Goal: Task Accomplishment & Management: Manage account settings

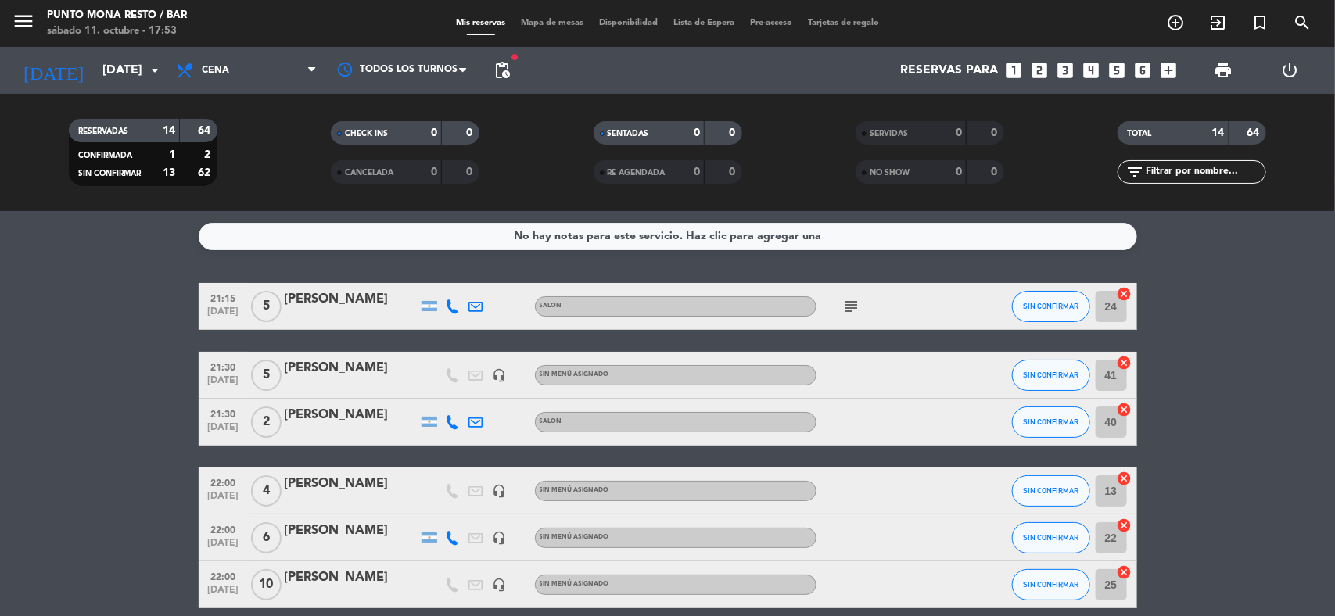
click at [851, 298] on icon "subject" at bounding box center [851, 306] width 19 height 19
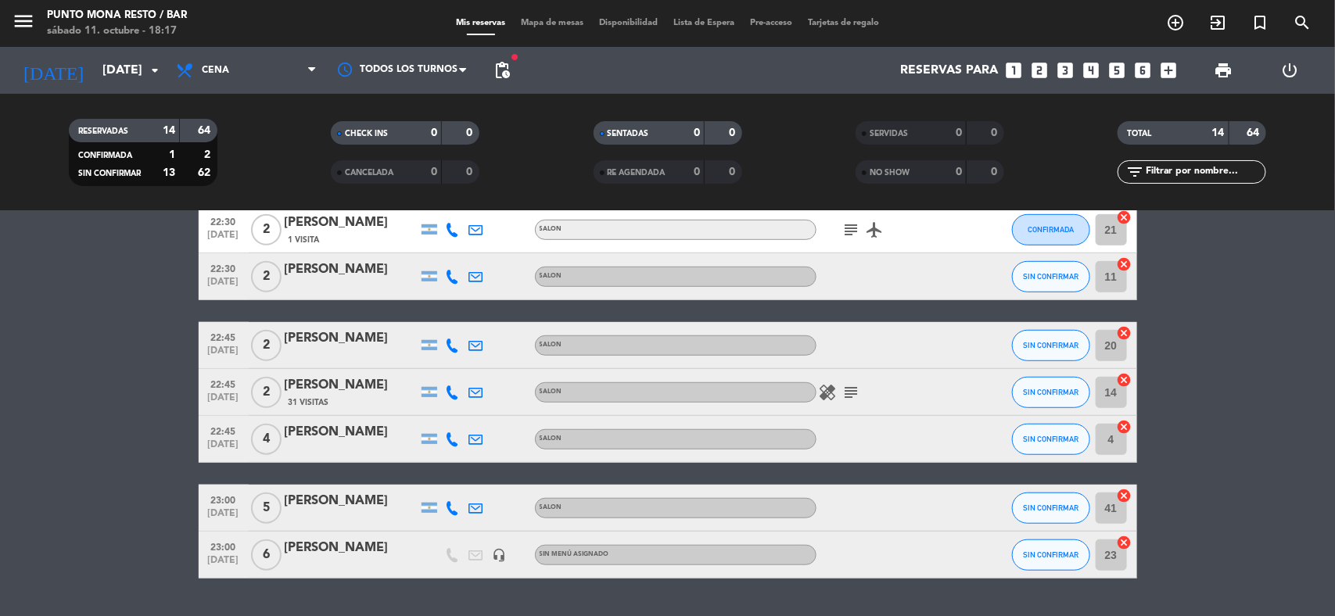
scroll to position [489, 0]
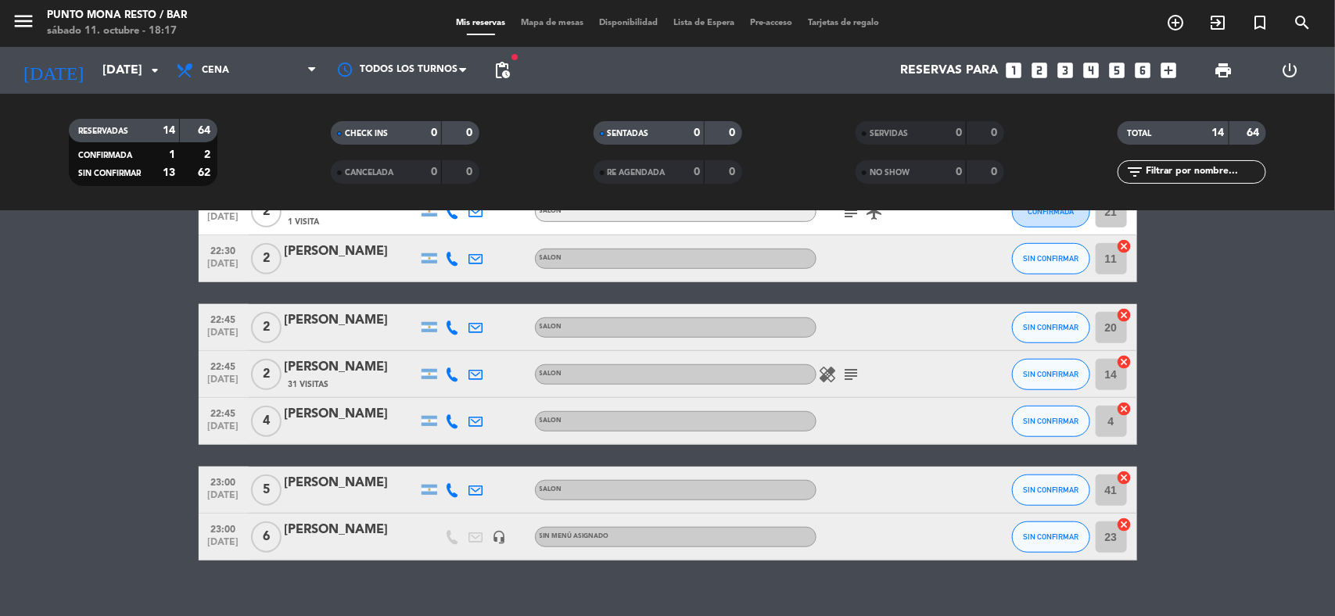
click at [847, 377] on icon "subject" at bounding box center [851, 374] width 19 height 19
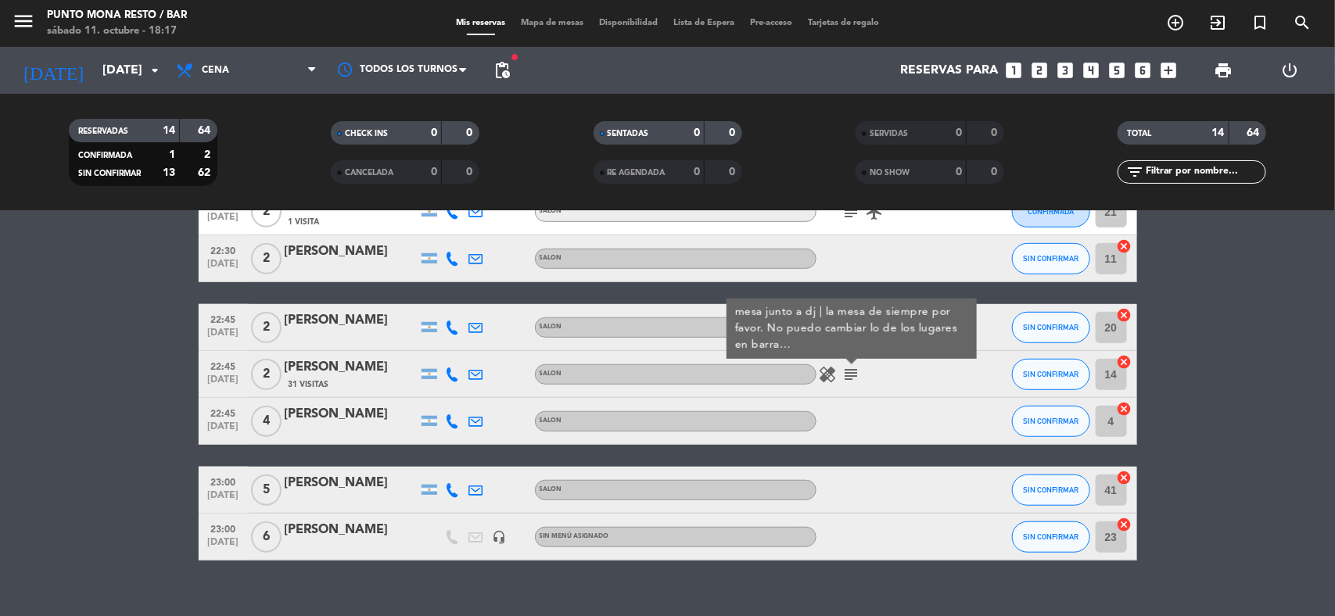
click at [849, 374] on icon "subject" at bounding box center [851, 374] width 19 height 19
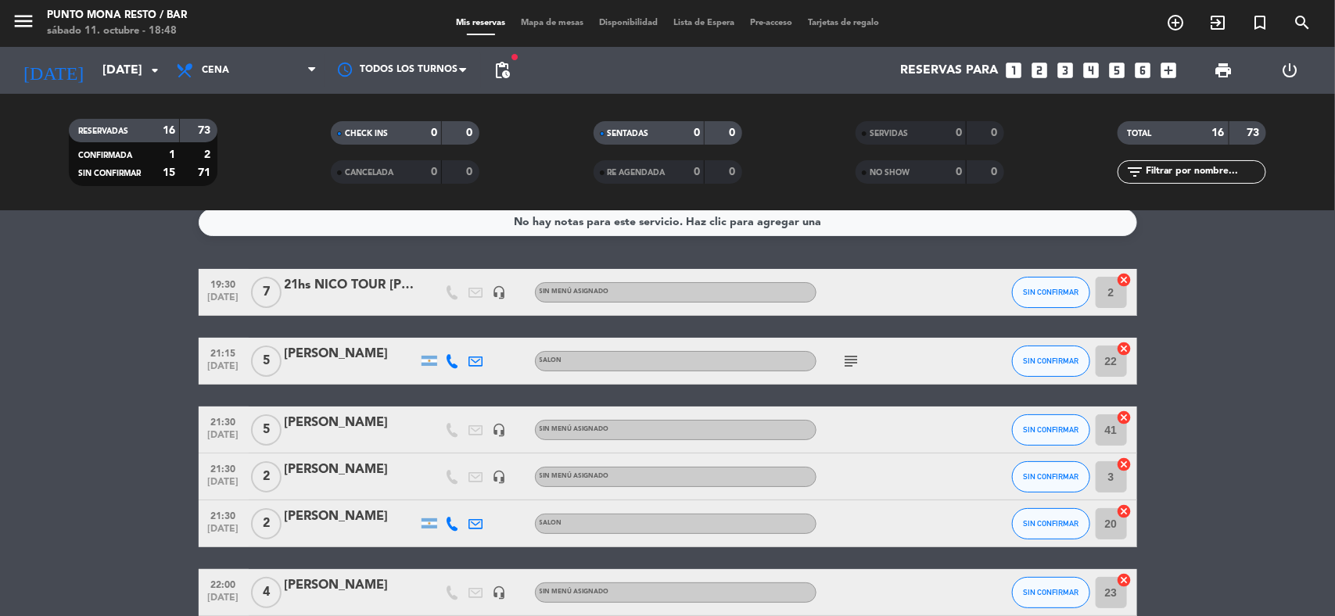
scroll to position [0, 0]
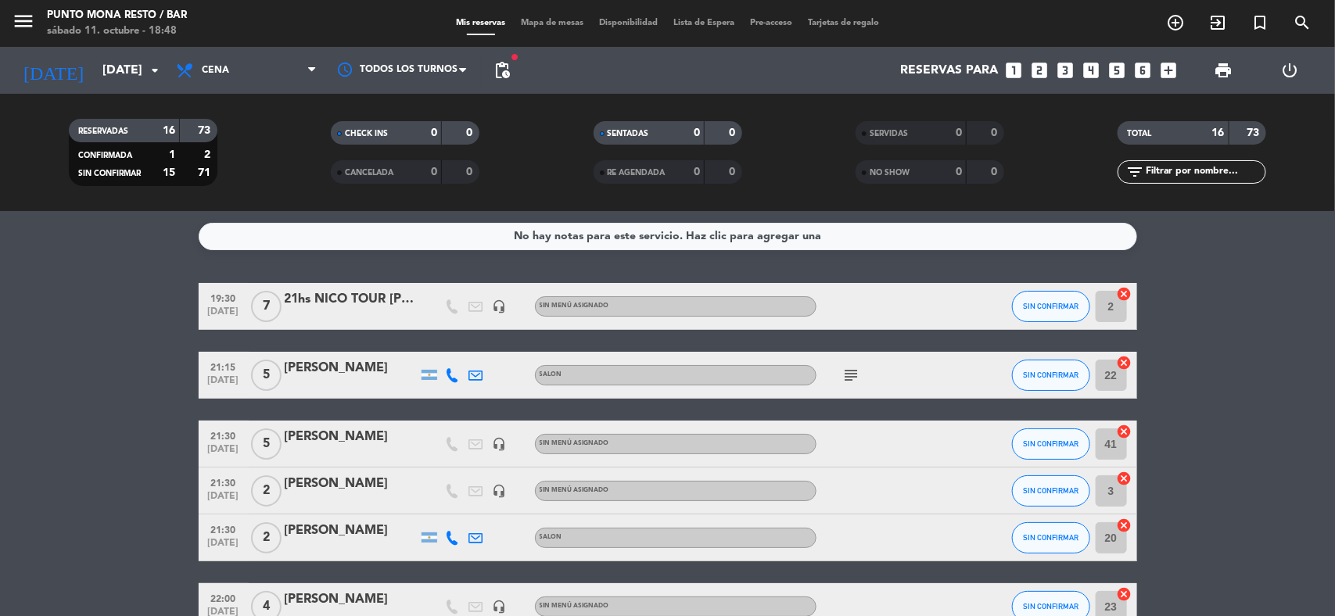
click at [846, 378] on icon "subject" at bounding box center [851, 375] width 19 height 19
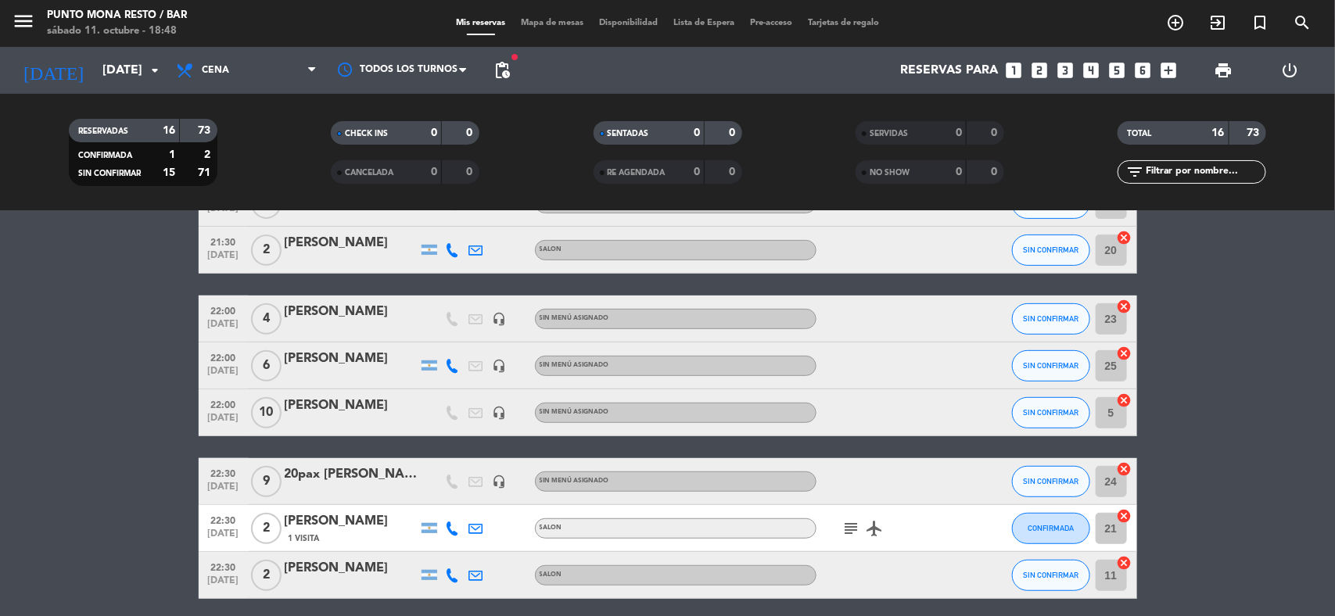
scroll to position [293, 0]
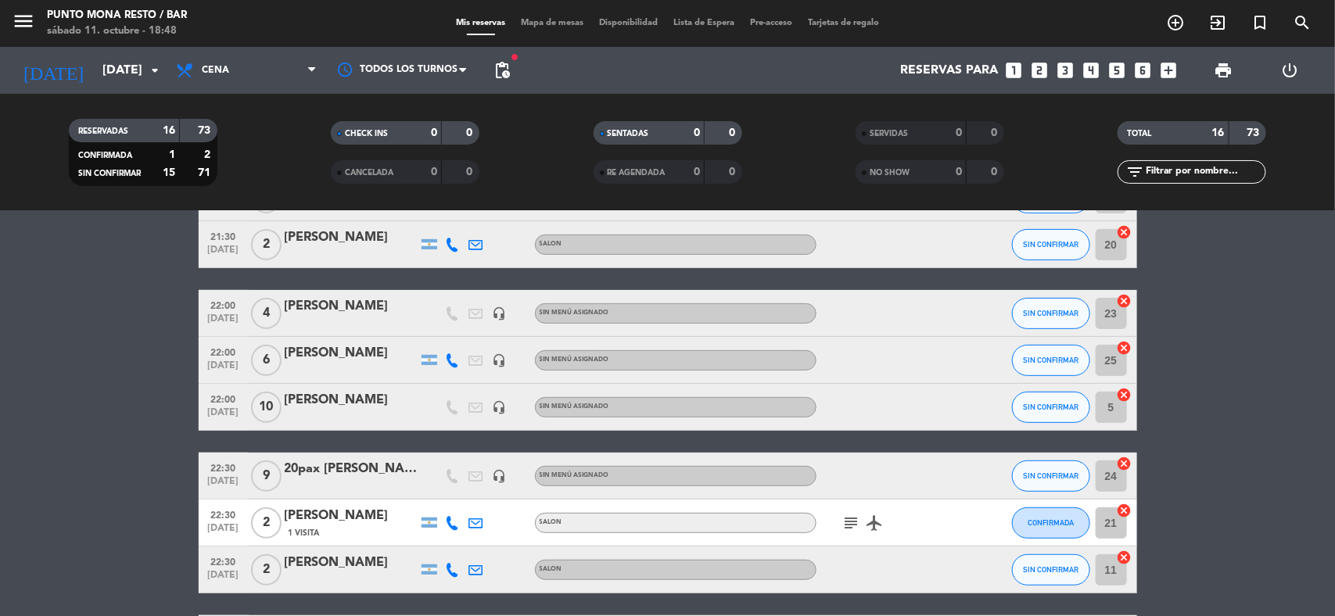
click at [849, 526] on icon "subject" at bounding box center [851, 523] width 19 height 19
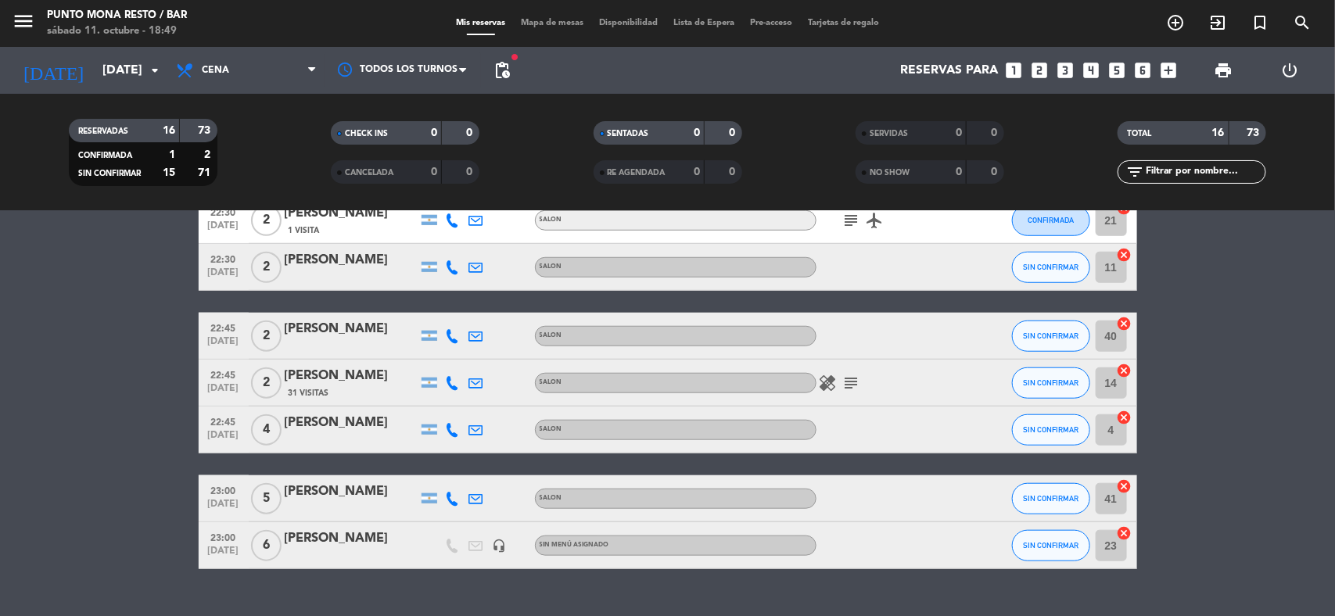
scroll to position [627, 0]
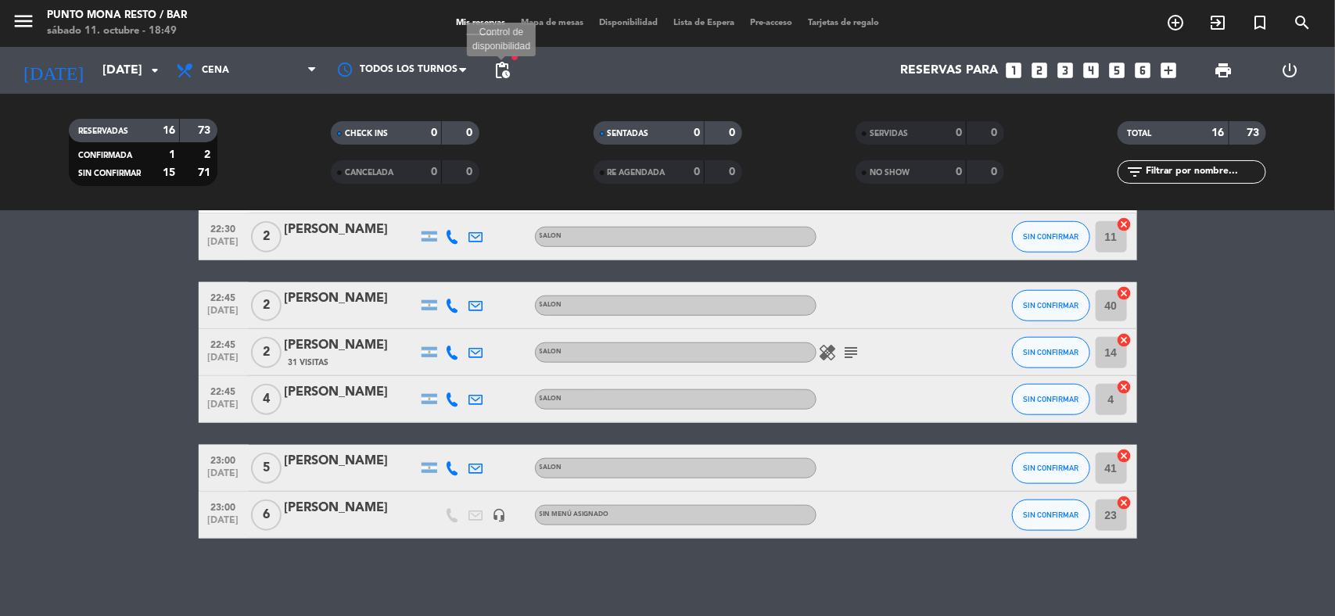
click at [497, 67] on span "pending_actions" at bounding box center [502, 70] width 19 height 19
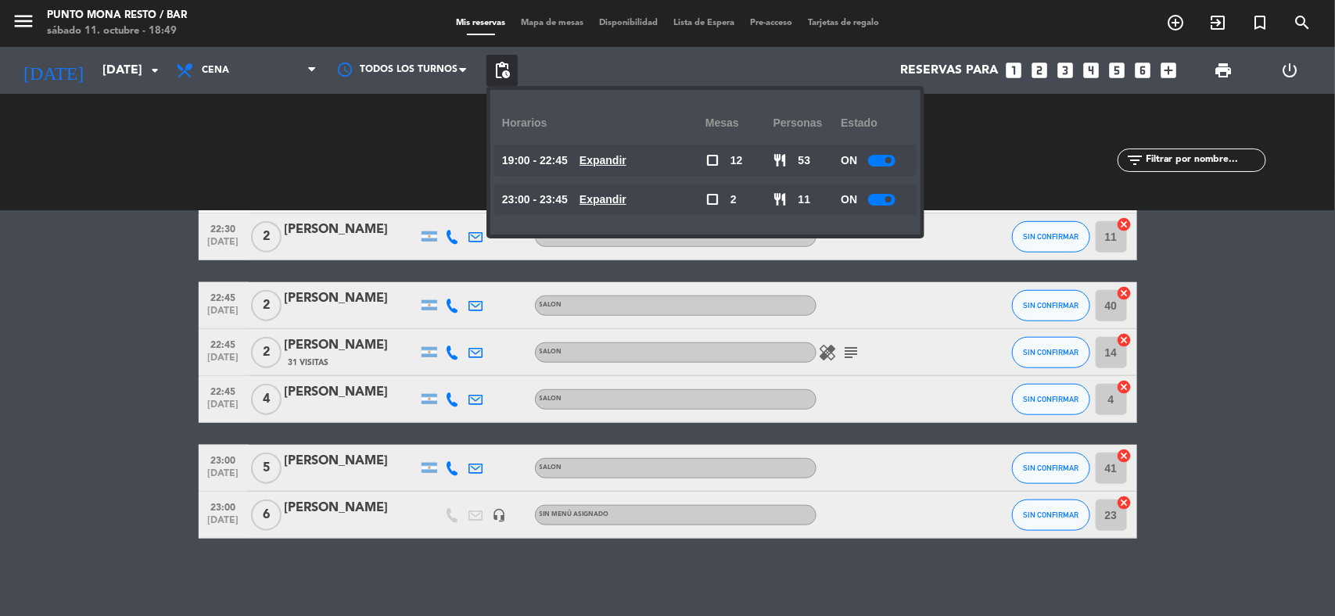
click at [1162, 482] on bookings-row "19:30 [DATE] 7 21hs NICO TOUR [PERSON_NAME] headset_mic Sin menú asignado SIN C…" at bounding box center [667, 98] width 1335 height 882
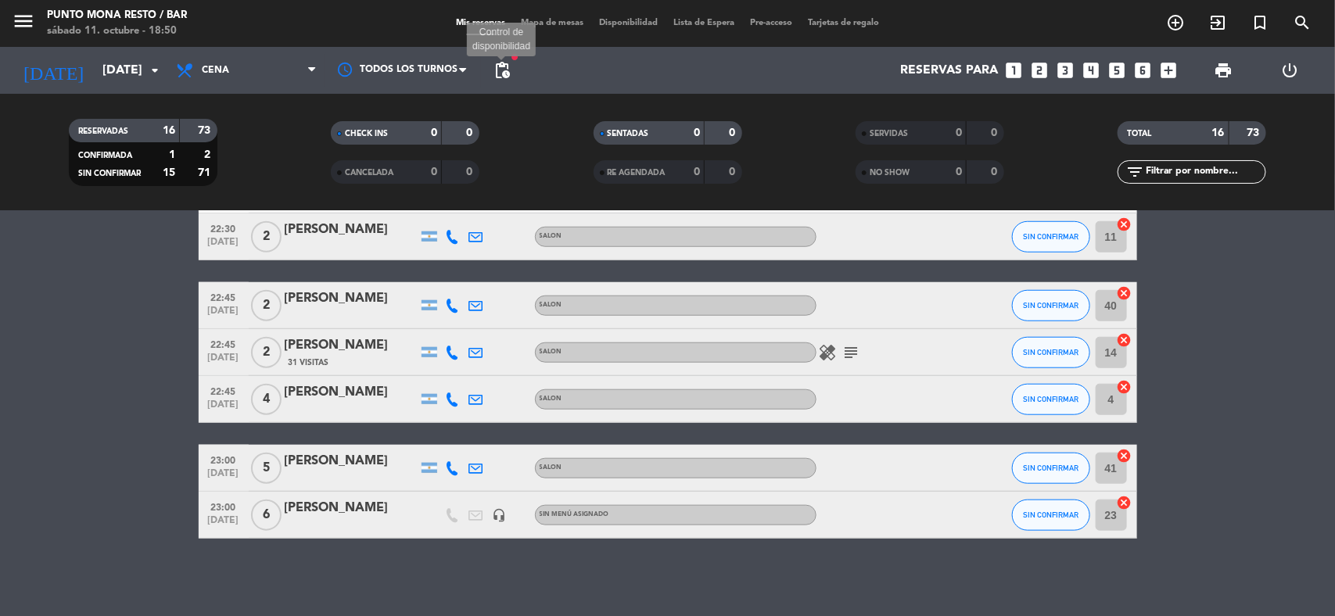
click at [494, 74] on span "pending_actions" at bounding box center [502, 70] width 19 height 19
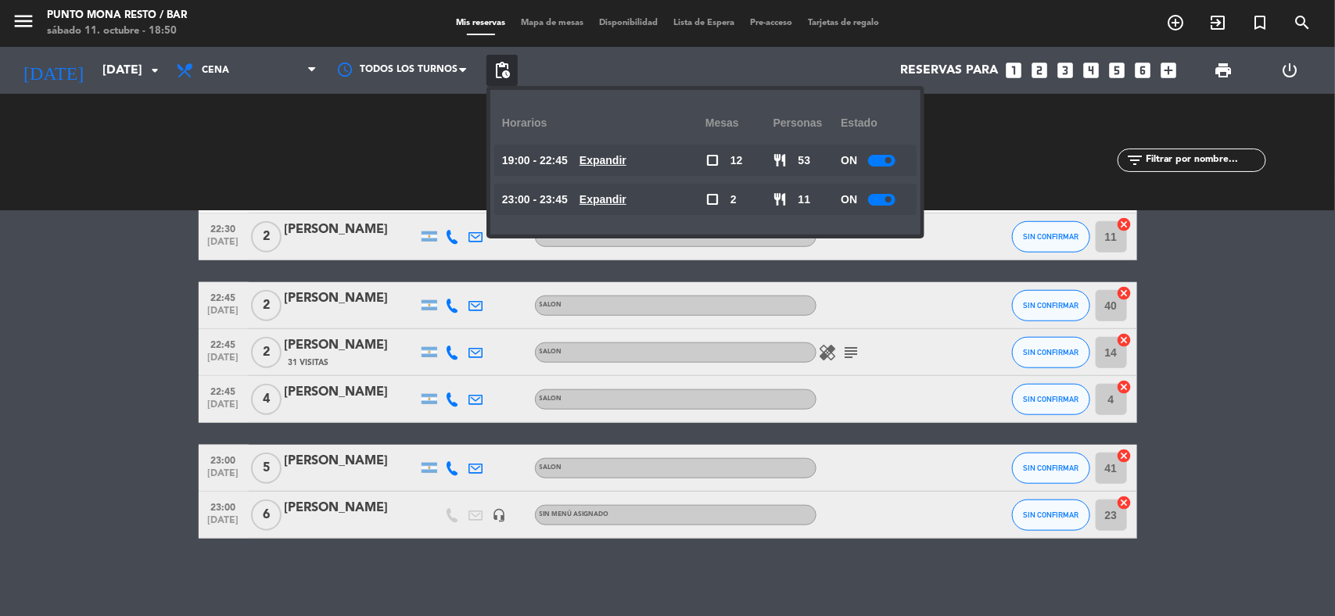
click at [1181, 264] on bookings-row "19:30 [DATE] 7 21hs NICO TOUR [PERSON_NAME] headset_mic Sin menú asignado SIN C…" at bounding box center [667, 98] width 1335 height 882
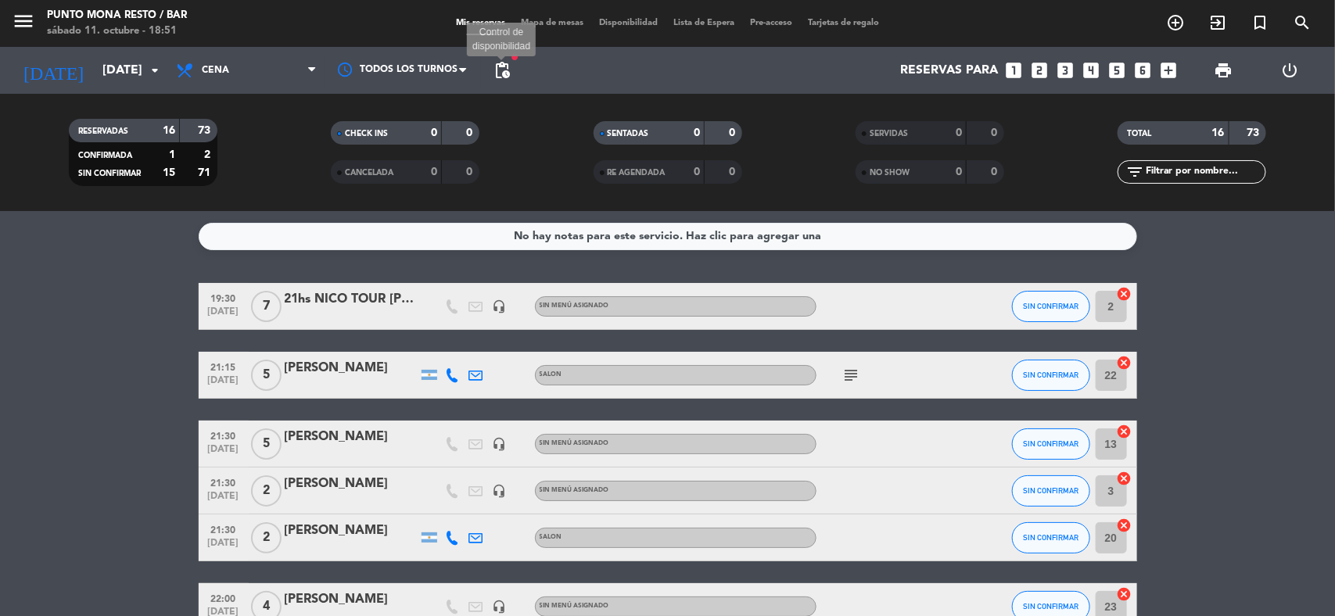
click at [498, 69] on span "pending_actions" at bounding box center [502, 70] width 19 height 19
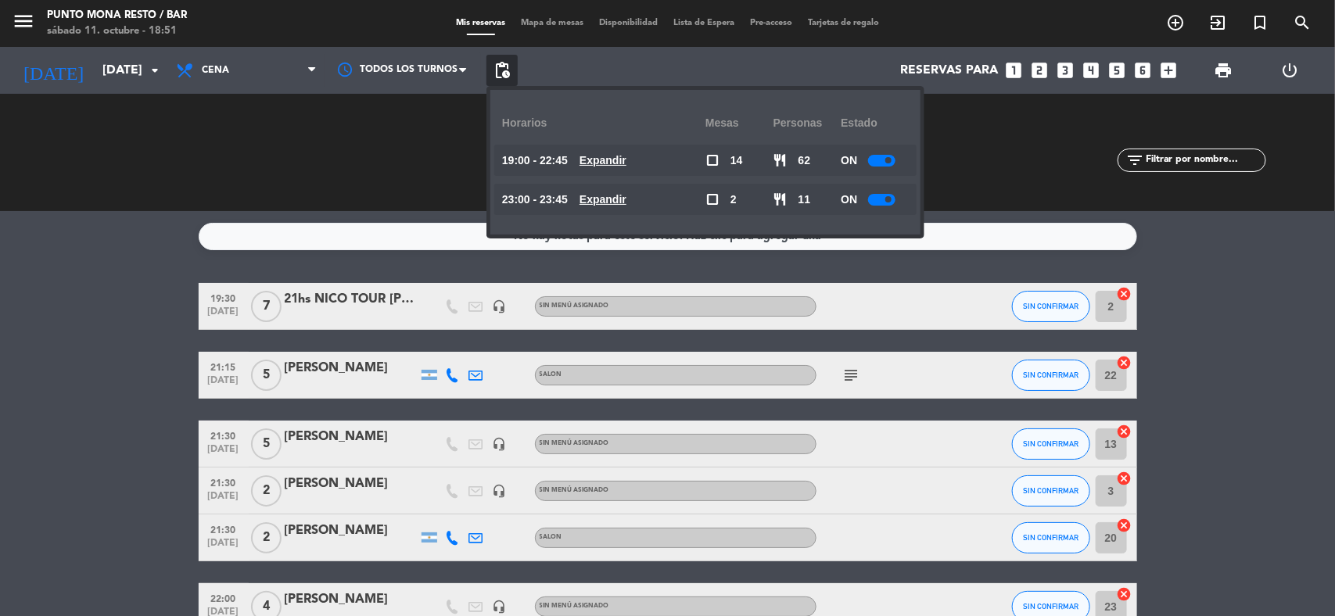
click at [603, 168] on span "Expandir" at bounding box center [603, 161] width 47 height 18
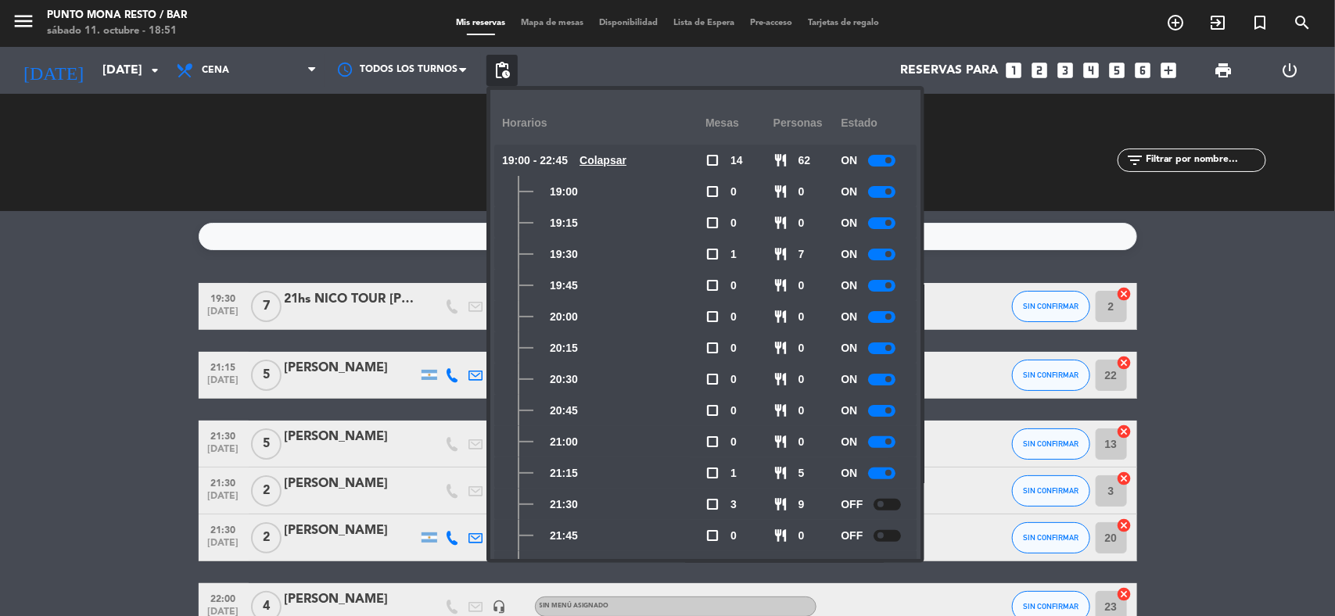
scroll to position [176, 0]
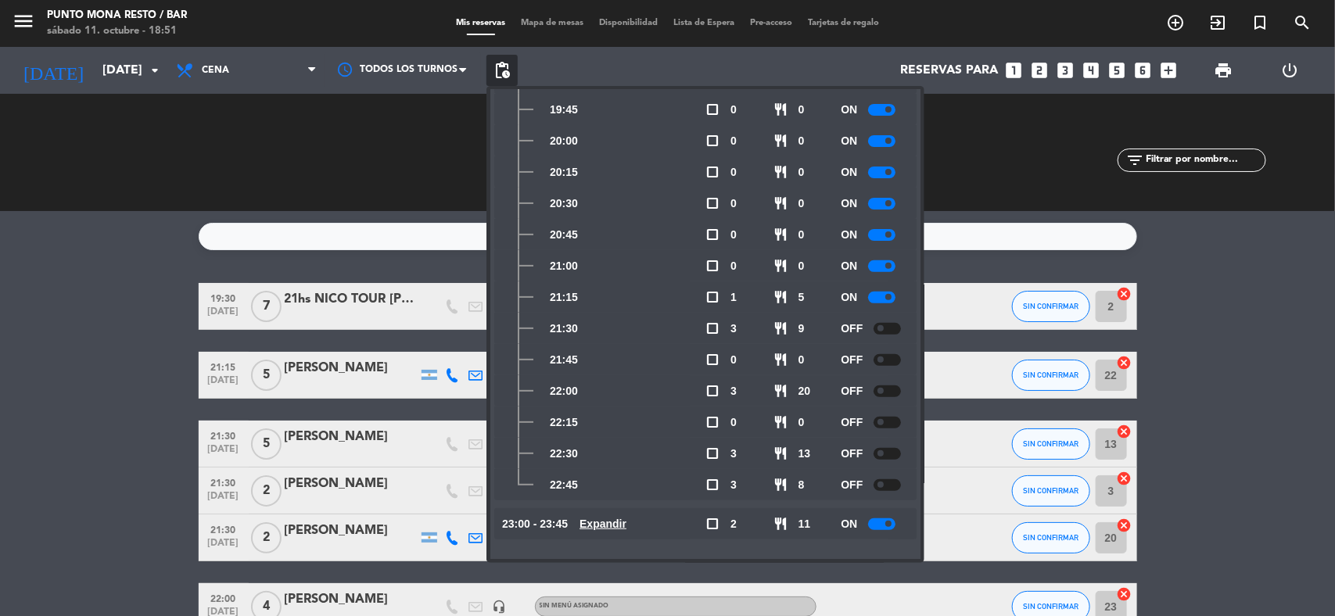
click at [877, 522] on div at bounding box center [881, 525] width 27 height 12
click at [373, 142] on div "CHECK INS 0 0 CANCELADA 0 0" at bounding box center [405, 153] width 262 height 86
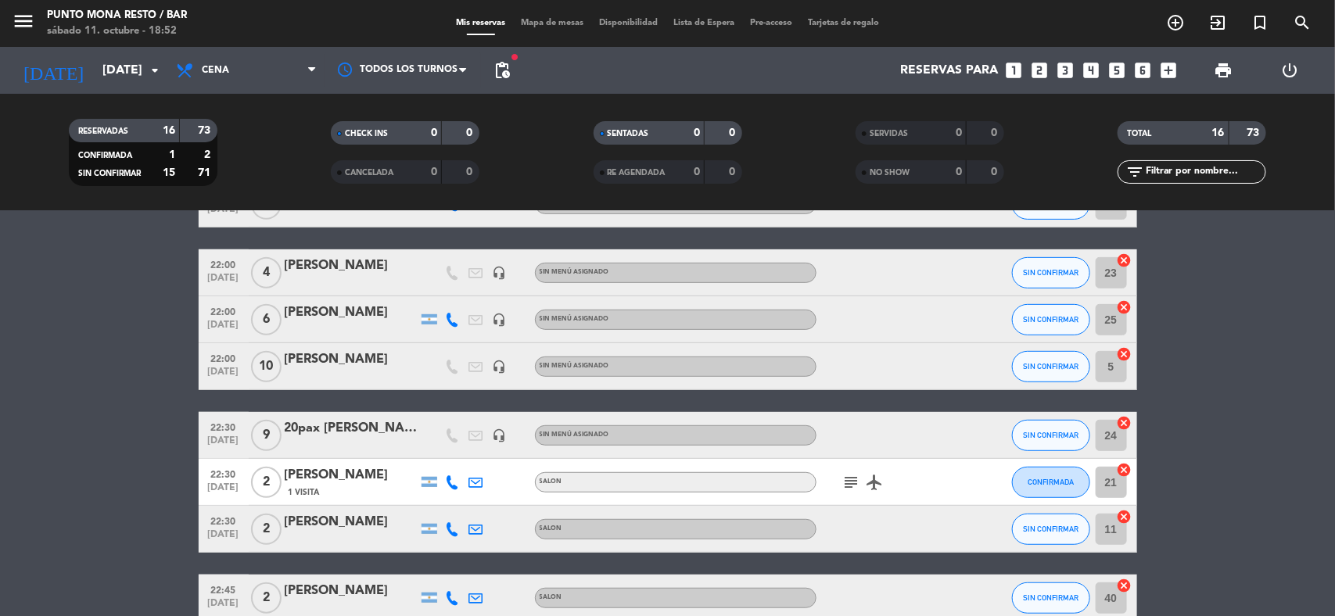
scroll to position [333, 0]
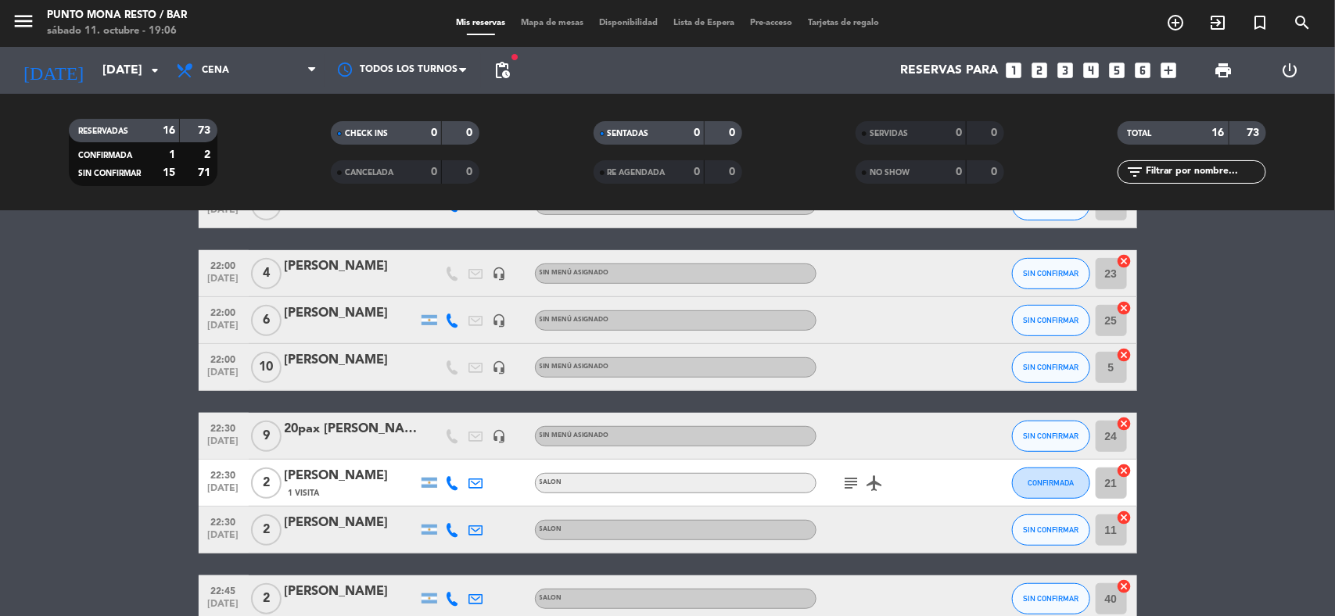
click at [850, 482] on icon "subject" at bounding box center [851, 483] width 19 height 19
click at [81, 466] on bookings-row "19:30 oct. 11 7 21hs NICO TOUR DE BARES headset_mic Sin menú asignado SIN CONFI…" at bounding box center [667, 391] width 1335 height 882
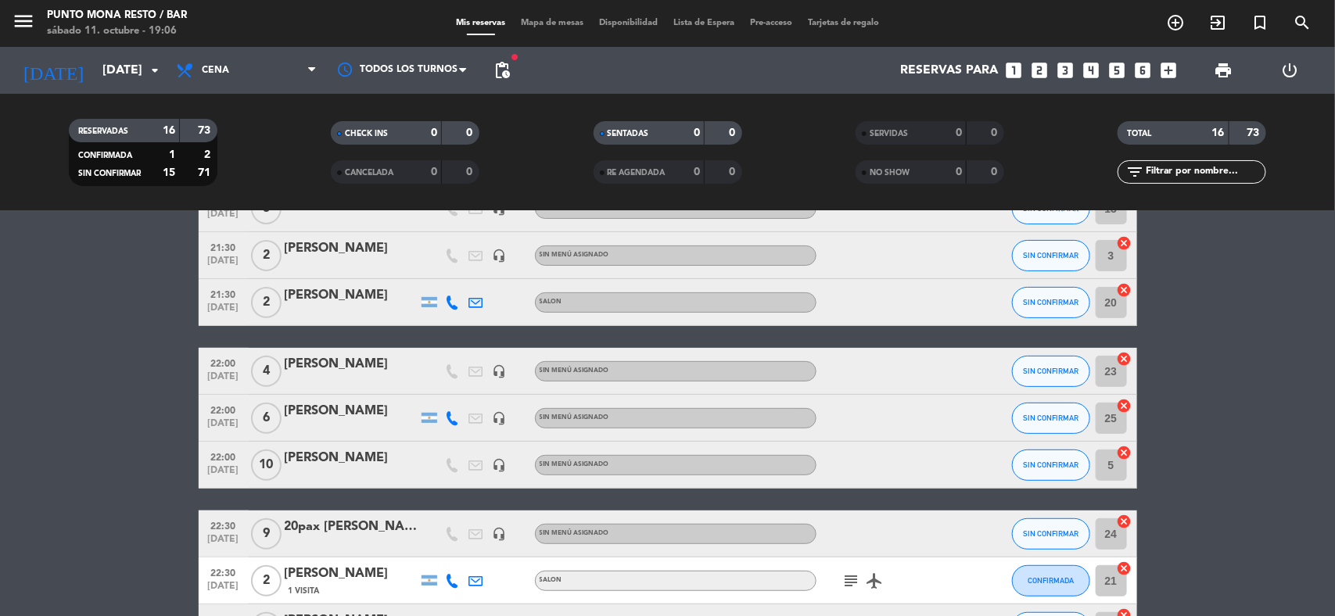
click at [126, 422] on bookings-row "19:30 oct. 11 7 21hs NICO TOUR DE BARES headset_mic Sin menú asignado SIN CONFI…" at bounding box center [667, 489] width 1335 height 882
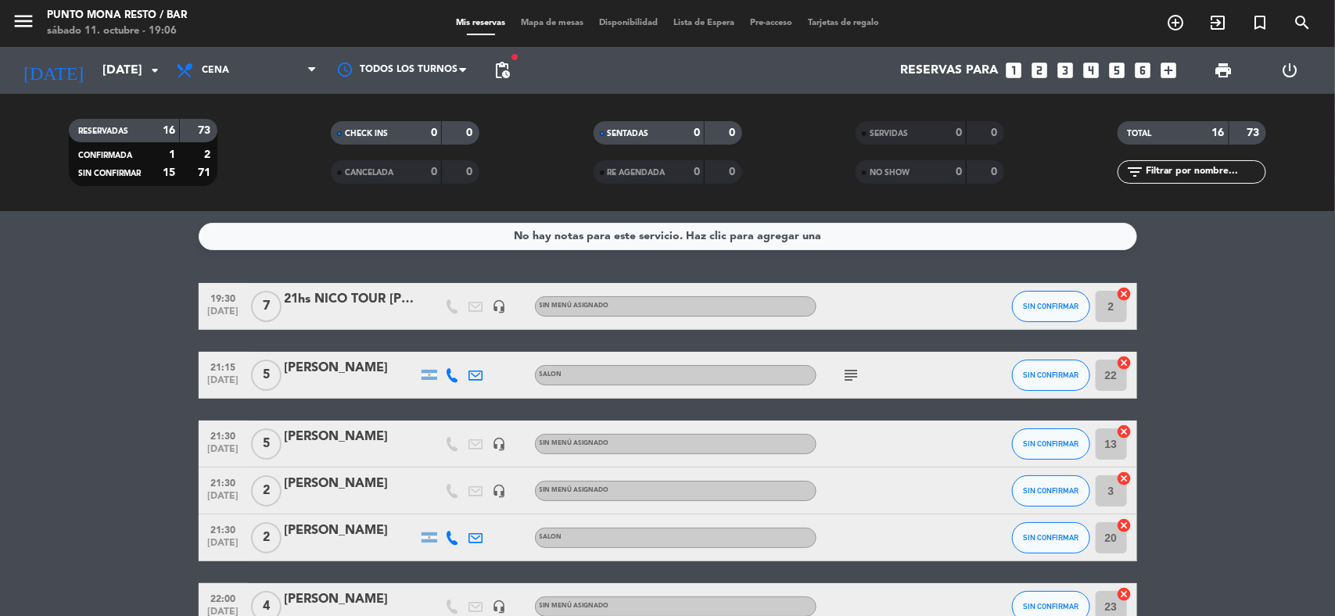
click at [859, 372] on icon "subject" at bounding box center [851, 375] width 19 height 19
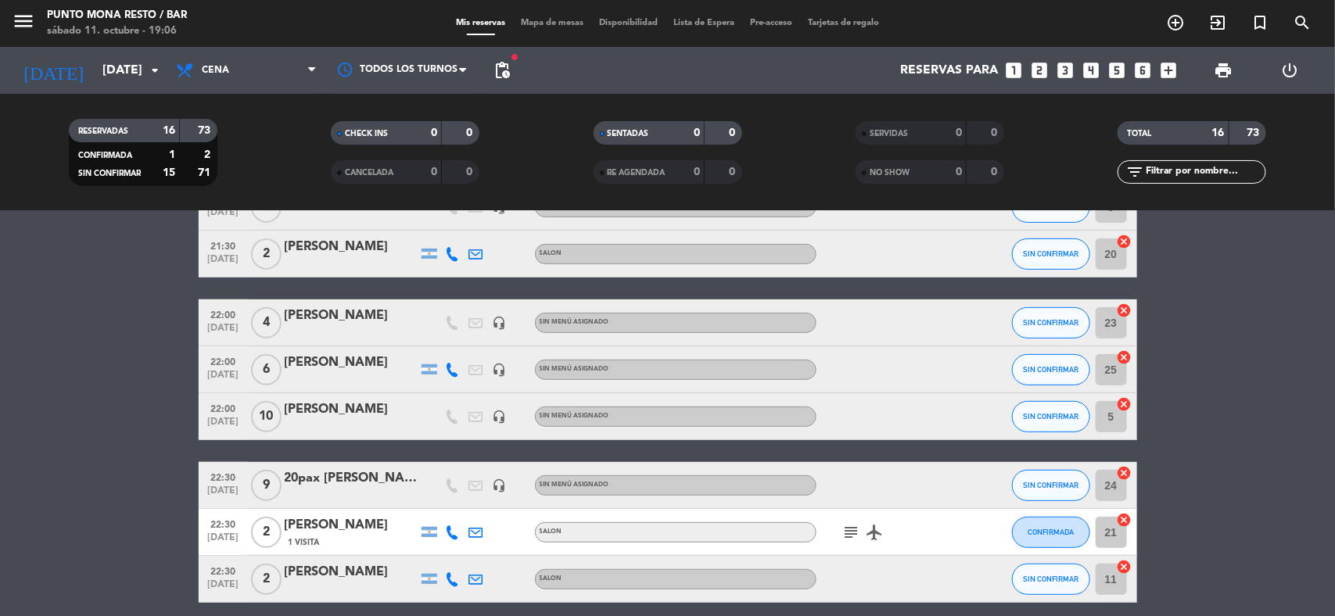
scroll to position [293, 0]
